Goal: Find contact information: Find contact information

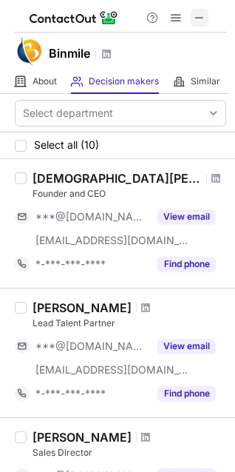
click at [196, 16] on span at bounding box center [200, 18] width 12 height 12
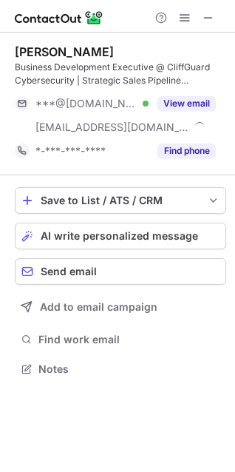
scroll to position [359, 235]
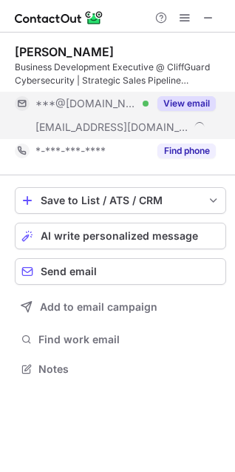
click at [178, 103] on button "View email" at bounding box center [187, 103] width 58 height 15
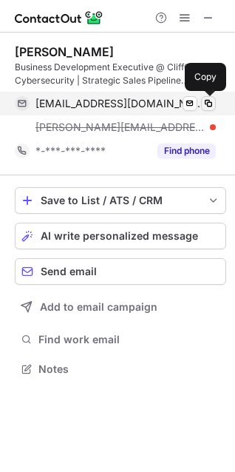
click at [207, 103] on span at bounding box center [209, 104] width 12 height 12
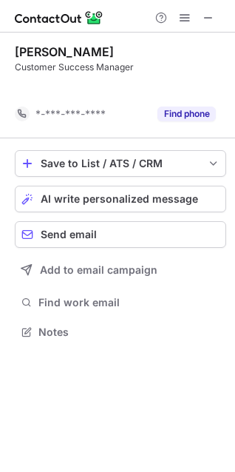
scroll to position [298, 235]
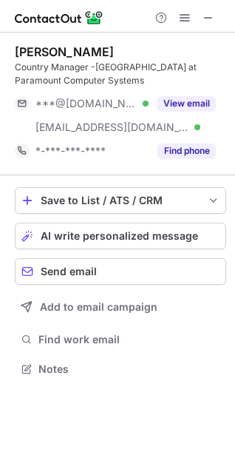
scroll to position [359, 235]
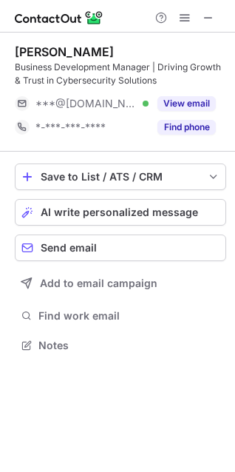
scroll to position [335, 235]
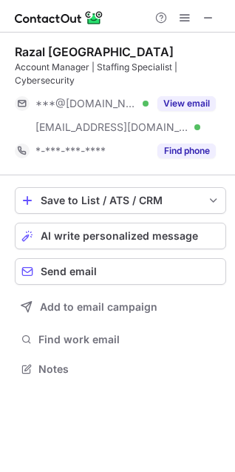
scroll to position [359, 235]
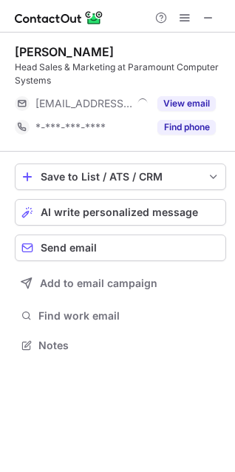
scroll to position [335, 235]
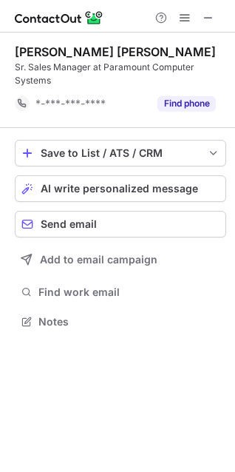
scroll to position [312, 235]
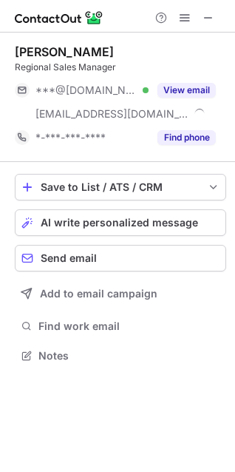
scroll to position [346, 235]
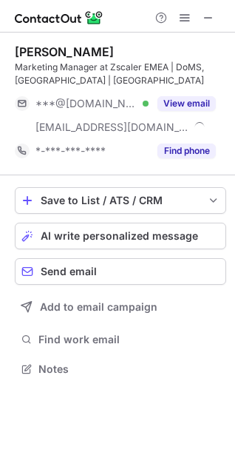
scroll to position [359, 235]
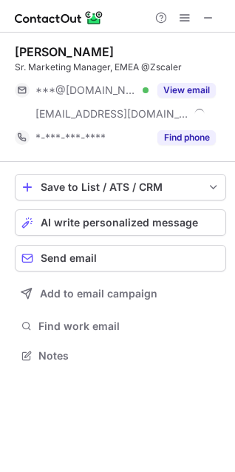
scroll to position [346, 235]
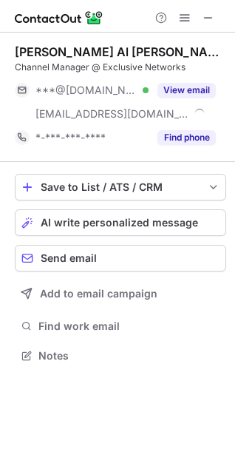
scroll to position [346, 235]
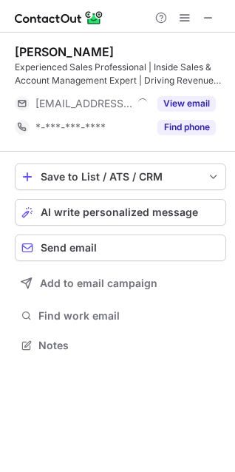
scroll to position [335, 235]
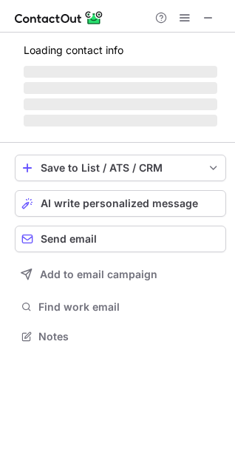
scroll to position [359, 235]
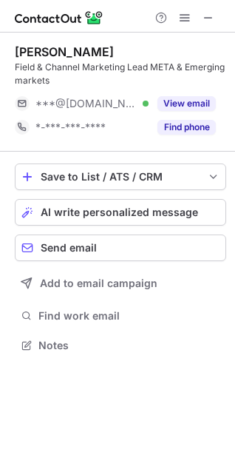
scroll to position [335, 235]
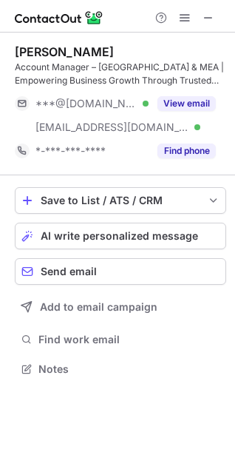
scroll to position [359, 235]
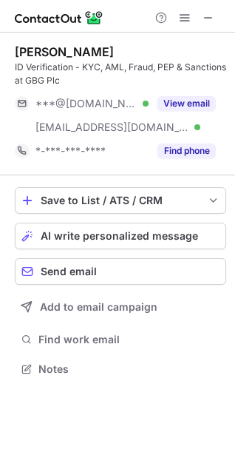
scroll to position [359, 235]
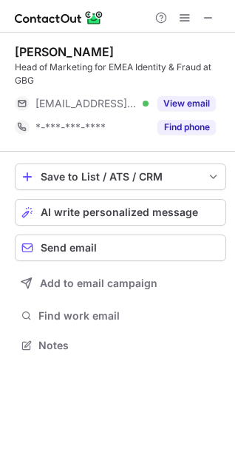
scroll to position [335, 235]
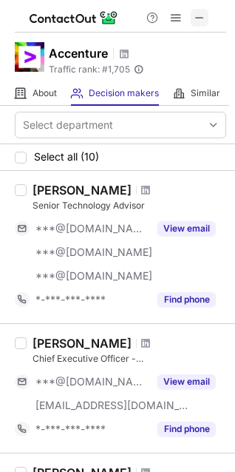
click at [204, 15] on span at bounding box center [200, 18] width 12 height 12
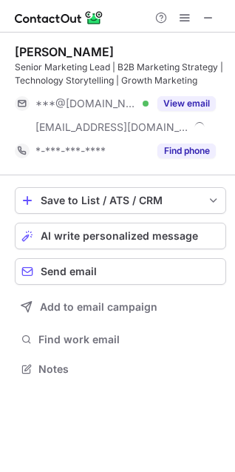
scroll to position [359, 235]
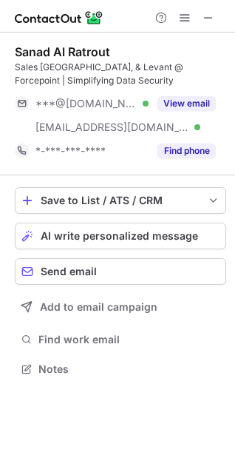
scroll to position [359, 235]
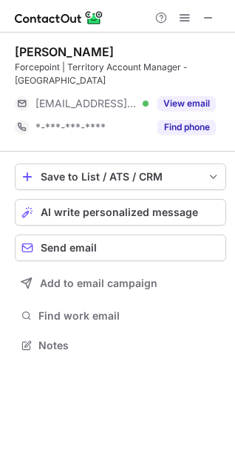
scroll to position [335, 235]
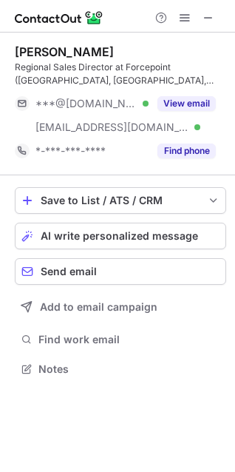
scroll to position [359, 235]
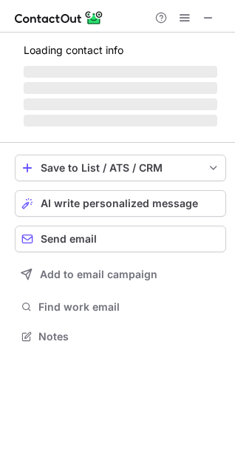
scroll to position [359, 235]
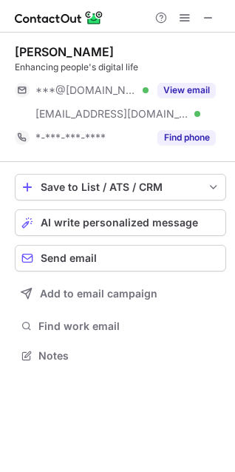
scroll to position [346, 235]
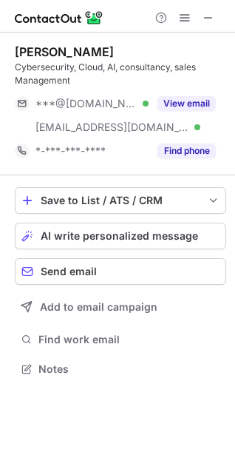
scroll to position [359, 235]
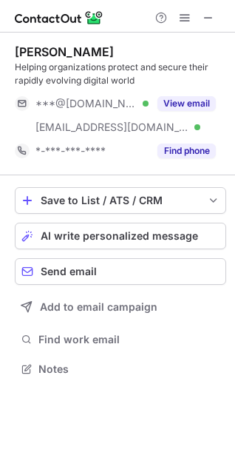
scroll to position [359, 235]
